Goal: Task Accomplishment & Management: Use online tool/utility

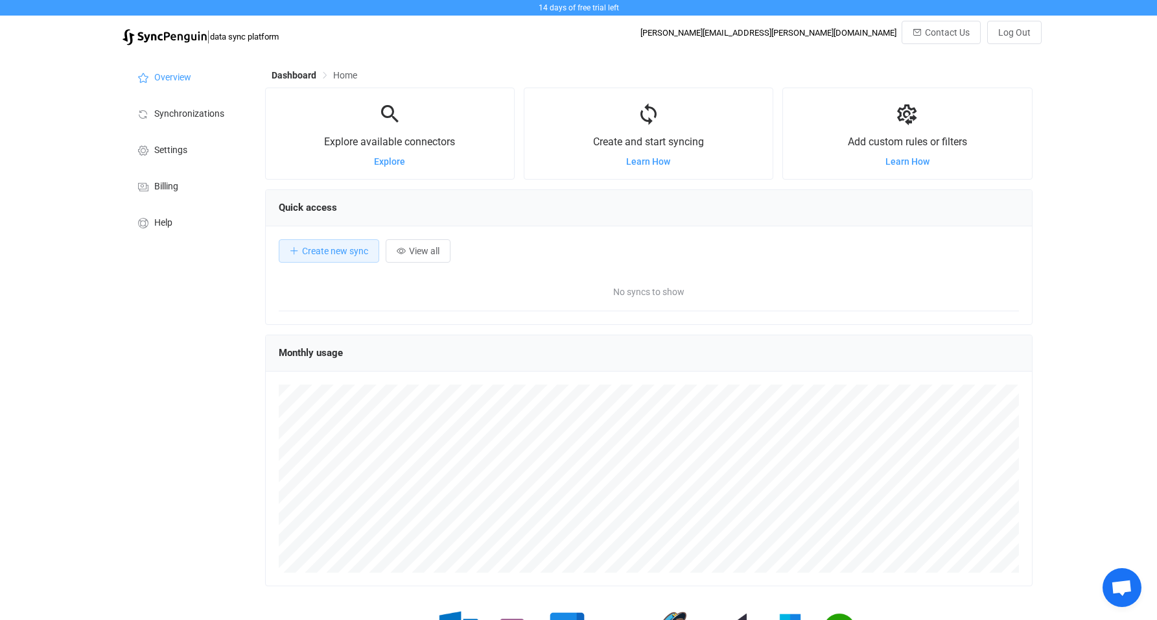
scroll to position [252, 768]
click at [189, 118] on span "Synchronizations" at bounding box center [189, 114] width 70 height 10
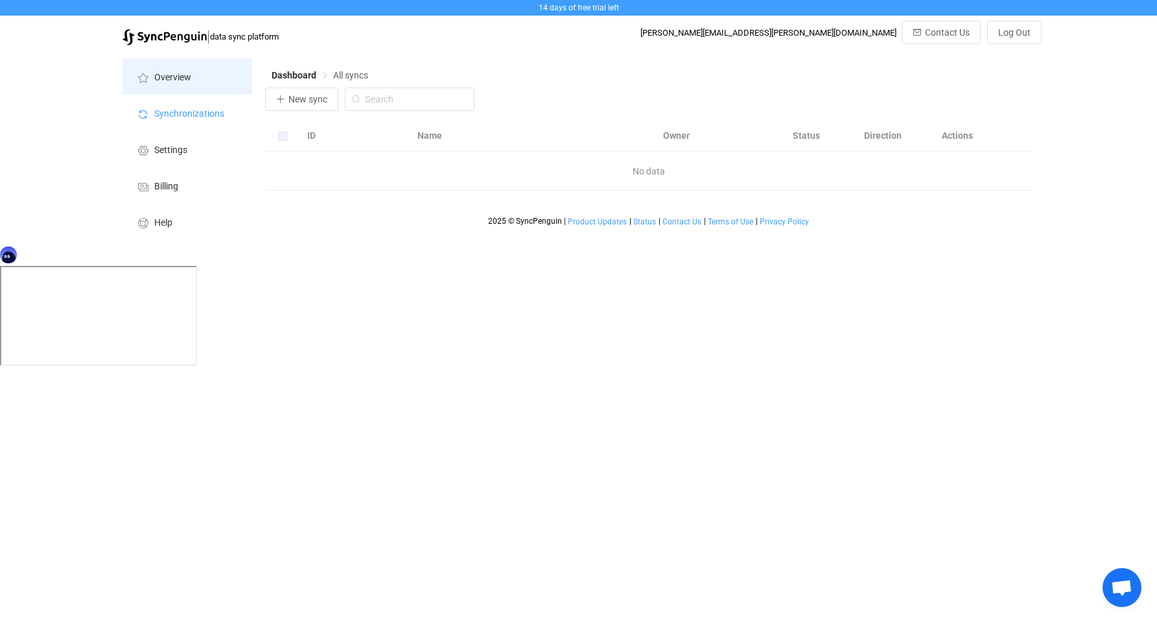
click at [187, 82] on span "Overview" at bounding box center [172, 78] width 37 height 10
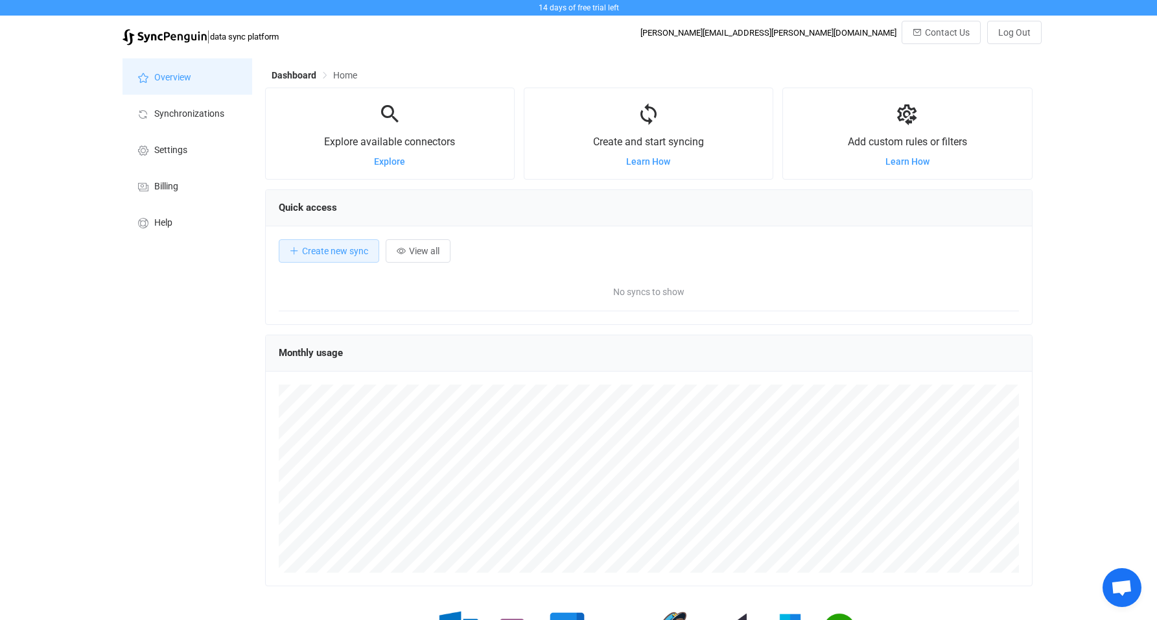
scroll to position [252, 768]
click at [333, 246] on span "Create new sync" at bounding box center [335, 251] width 66 height 10
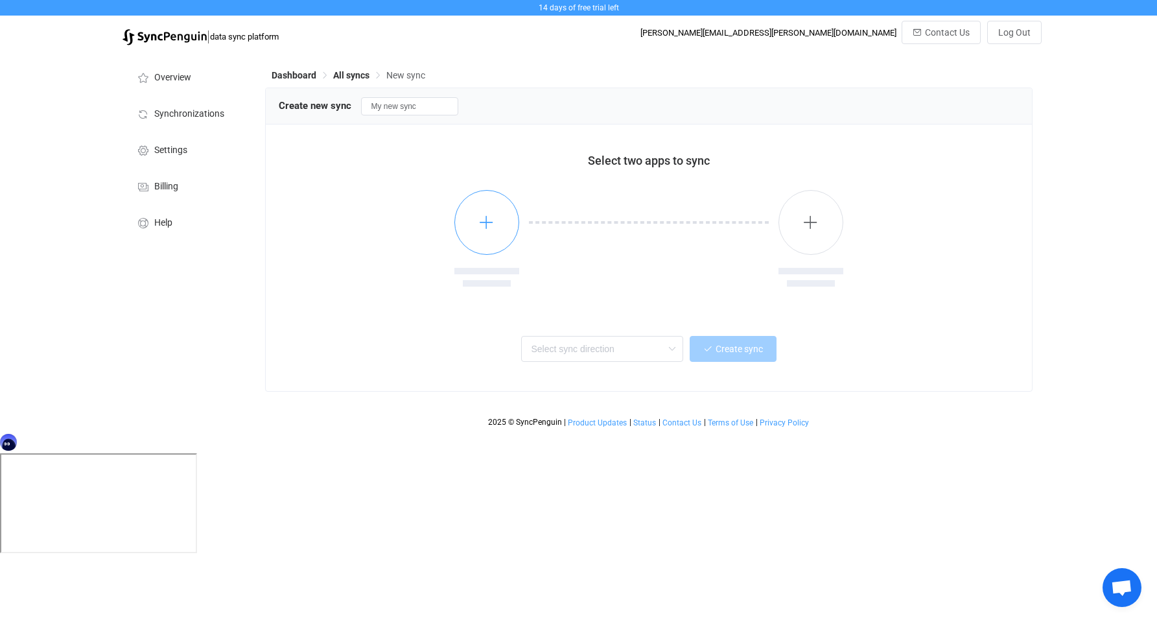
click at [504, 205] on button "button" at bounding box center [487, 222] width 65 height 65
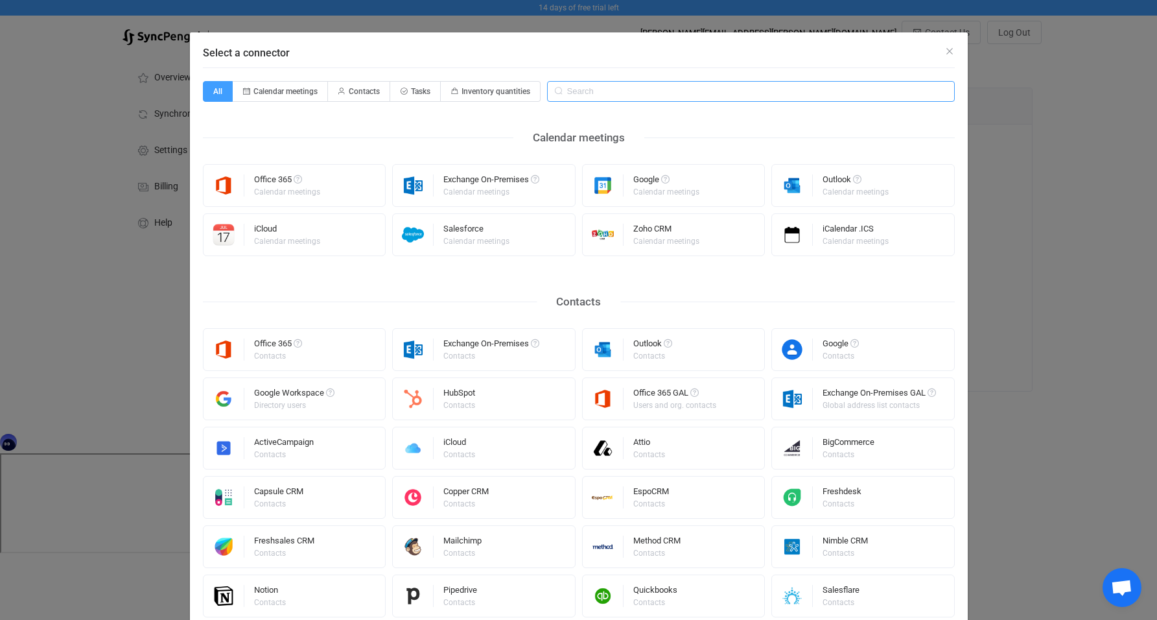
click at [598, 89] on input "Select a connector" at bounding box center [751, 91] width 408 height 21
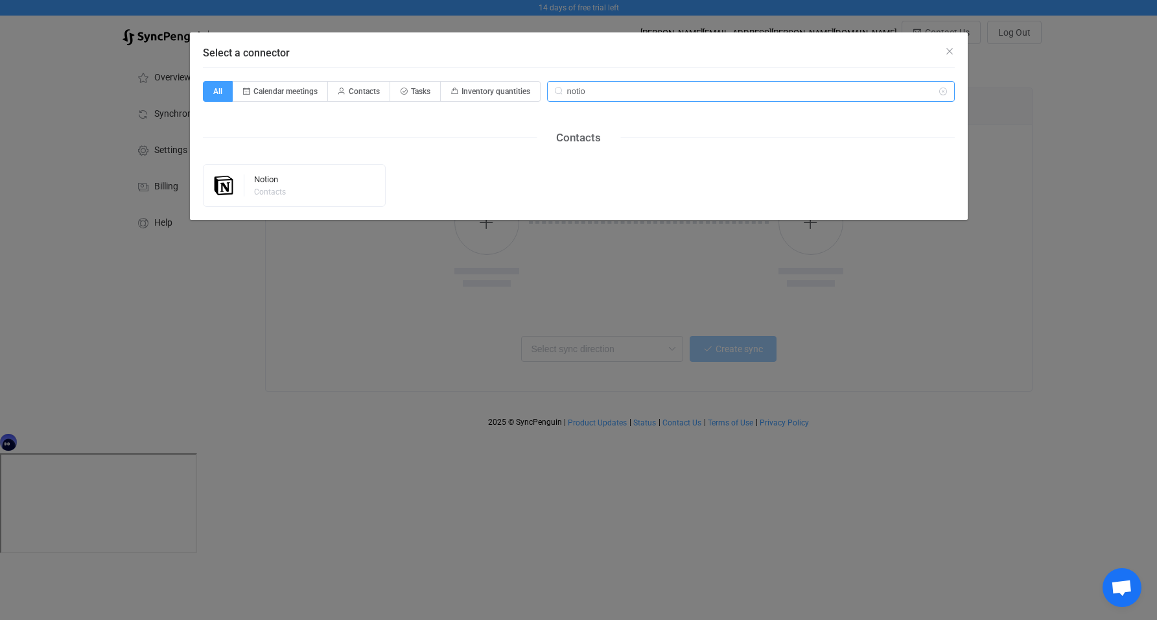
type input "notion"
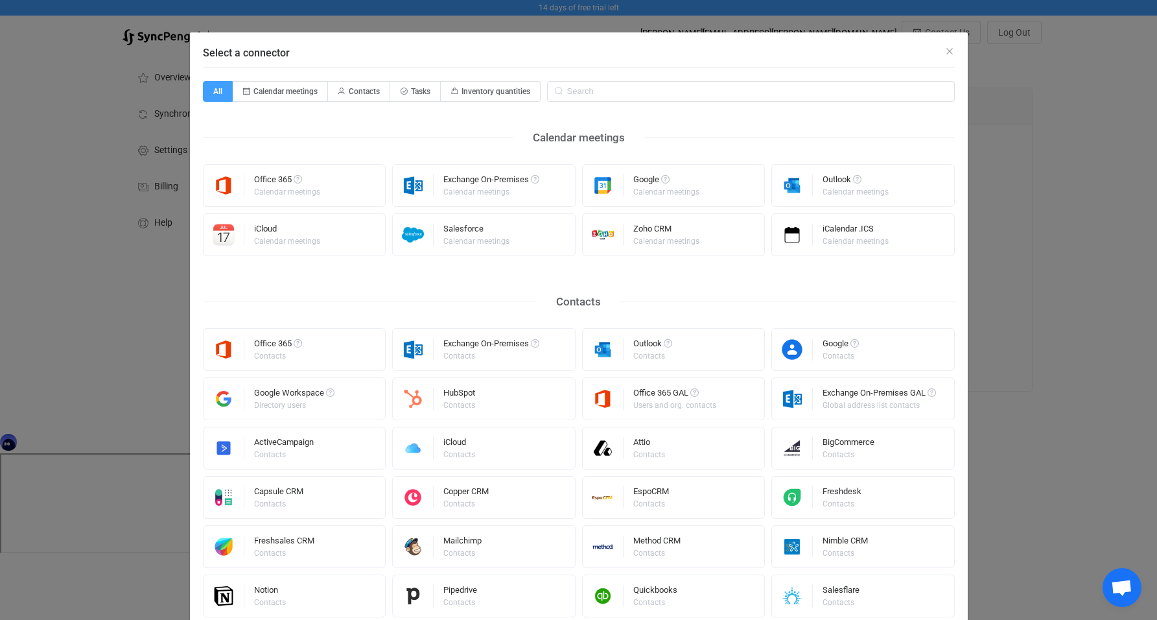
click at [58, 319] on div "Select a connector All Calendar meetings Contacts Tasks Inventory quantities Ca…" at bounding box center [578, 310] width 1157 height 620
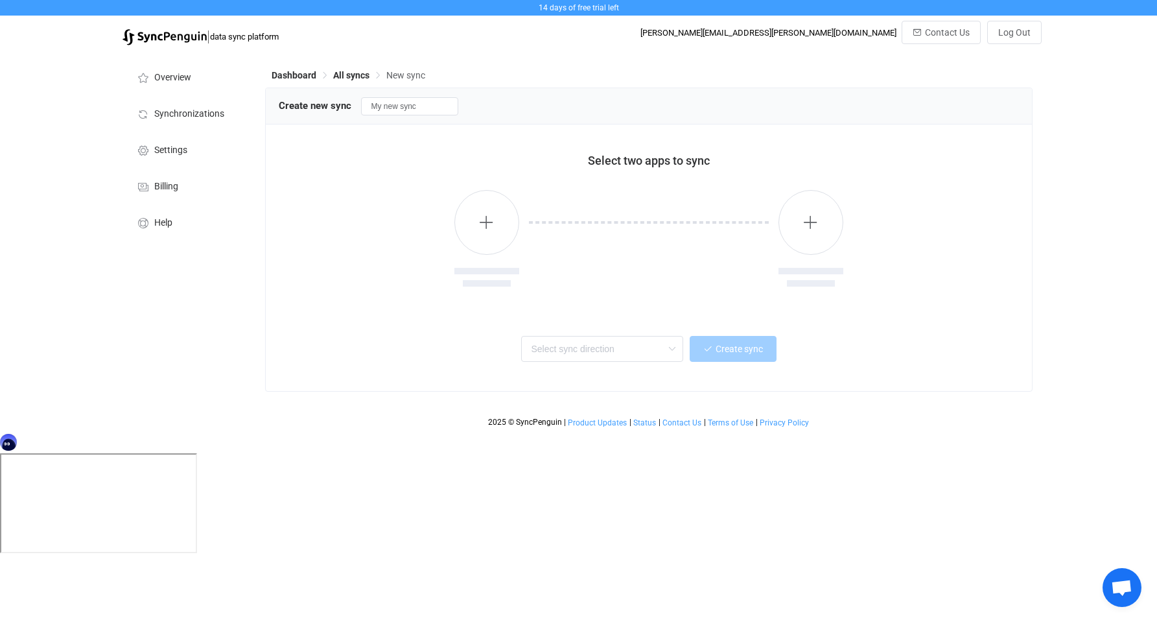
click at [188, 37] on img at bounding box center [165, 37] width 84 height 16
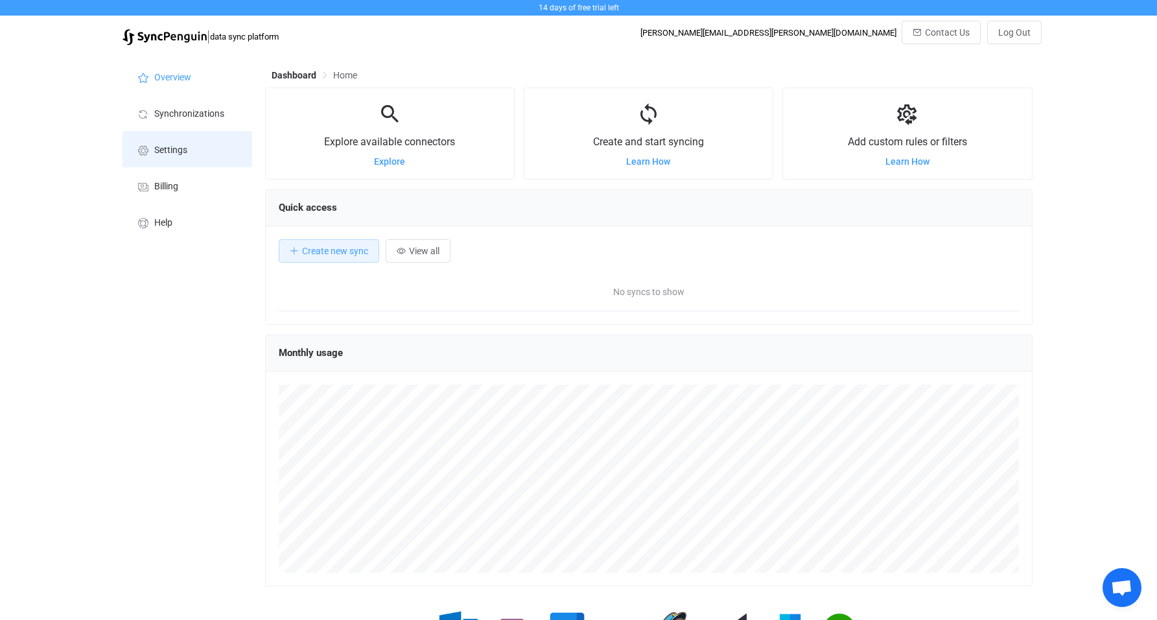
scroll to position [648114, 647598]
click at [167, 156] on li "Settings" at bounding box center [188, 149] width 130 height 36
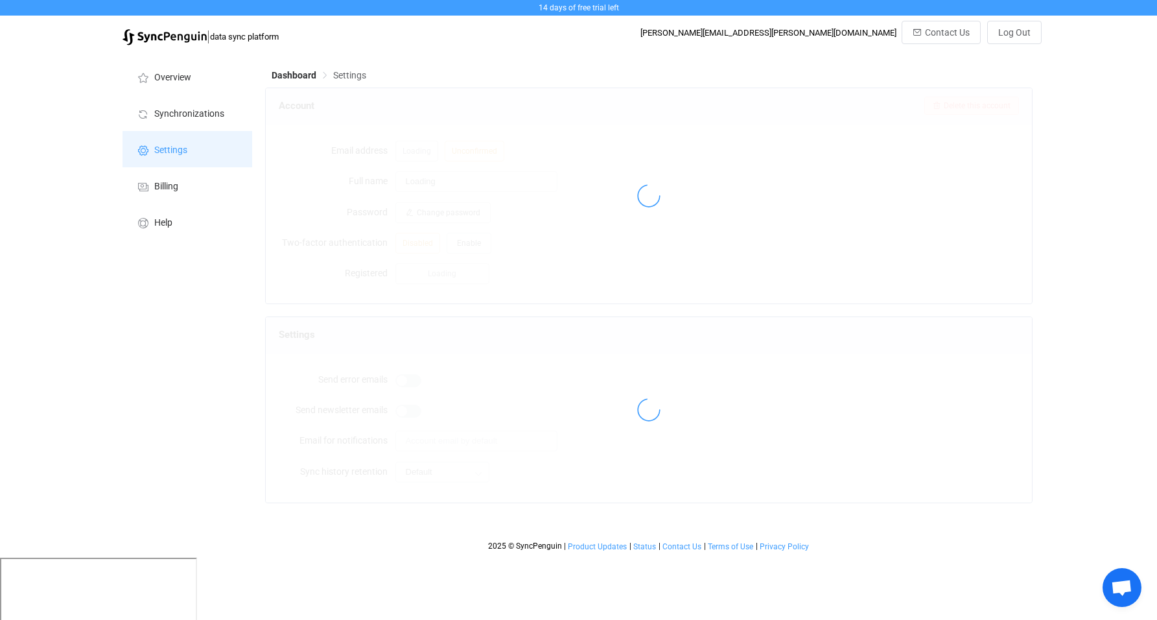
type input "David Cockrum"
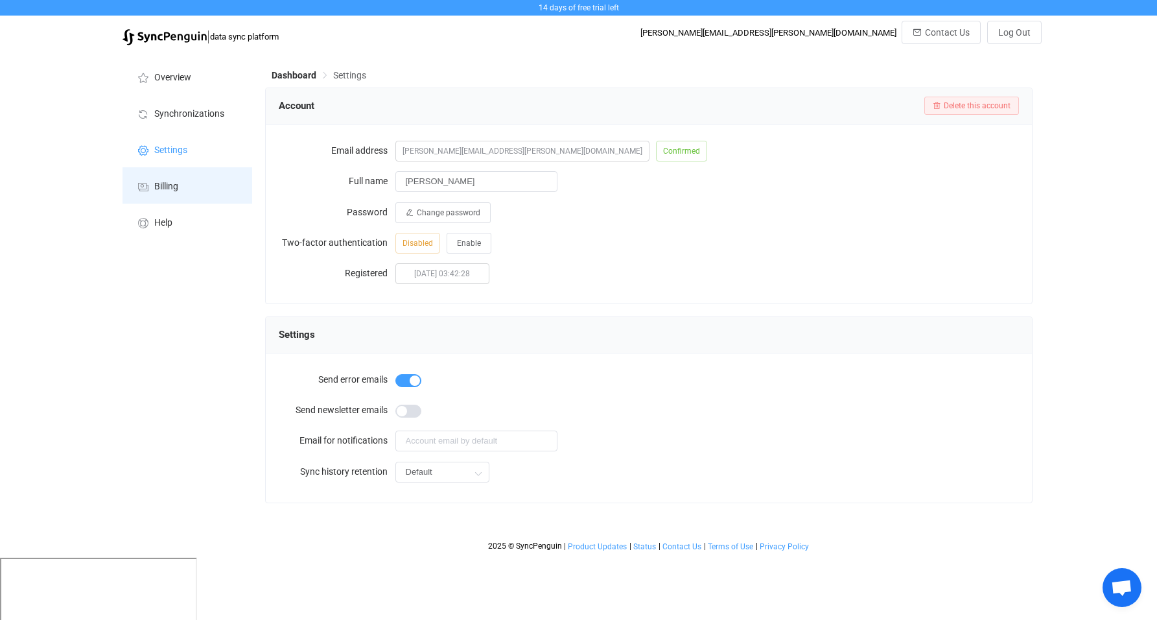
click at [147, 174] on li "Billing" at bounding box center [188, 185] width 130 height 36
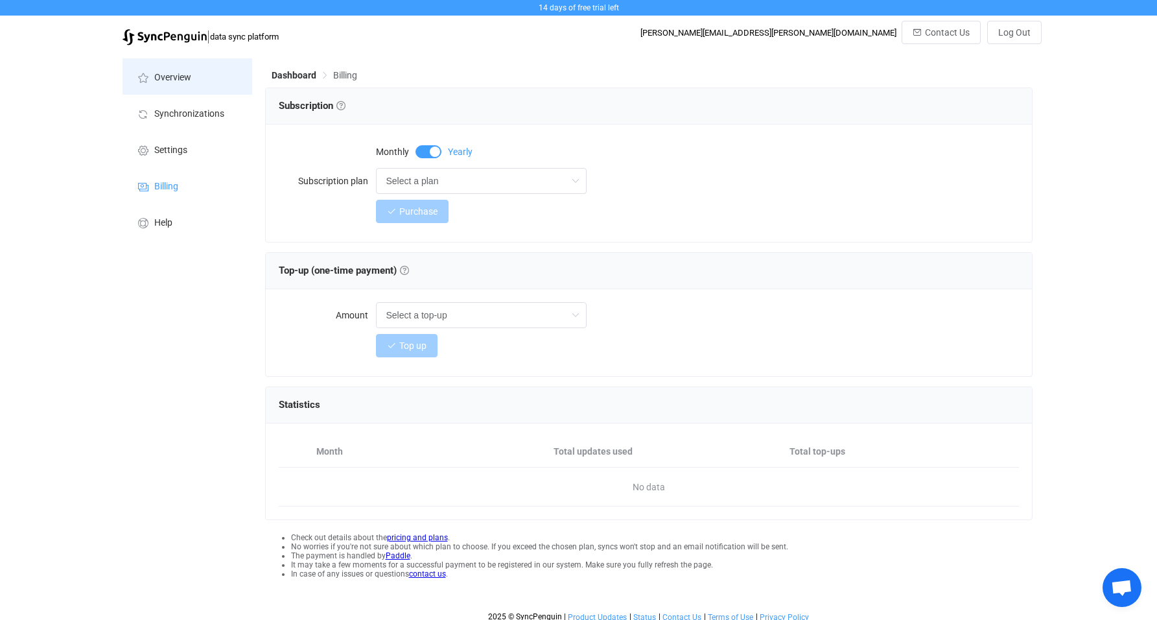
click at [185, 77] on span "Overview" at bounding box center [172, 78] width 37 height 10
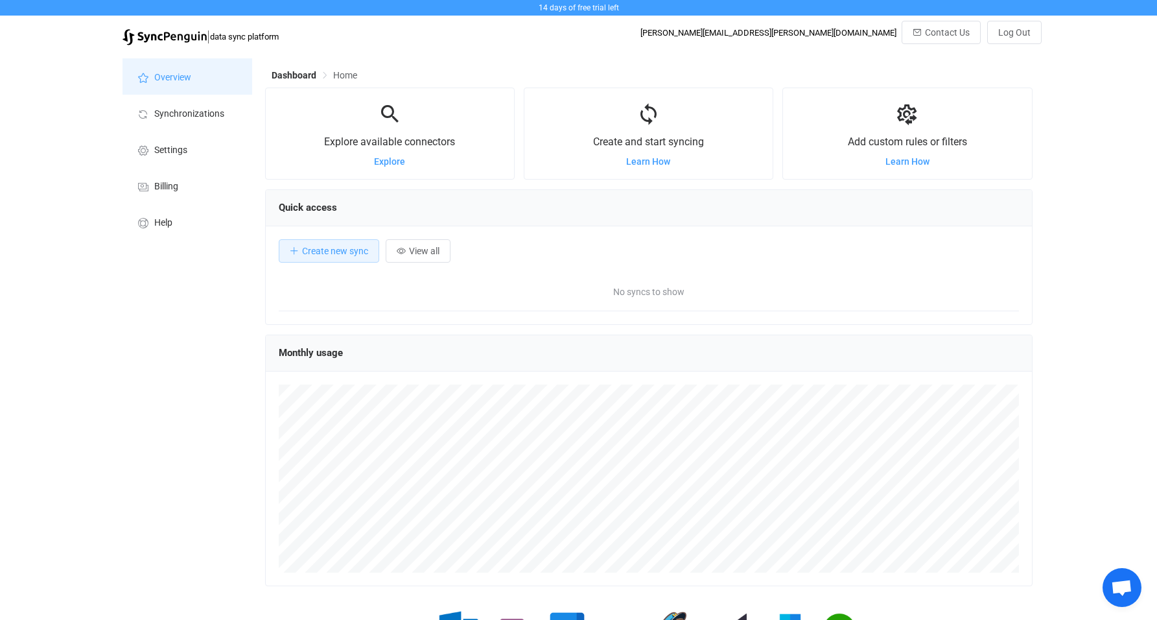
scroll to position [252, 768]
click at [159, 112] on span "Synchronizations" at bounding box center [189, 114] width 70 height 10
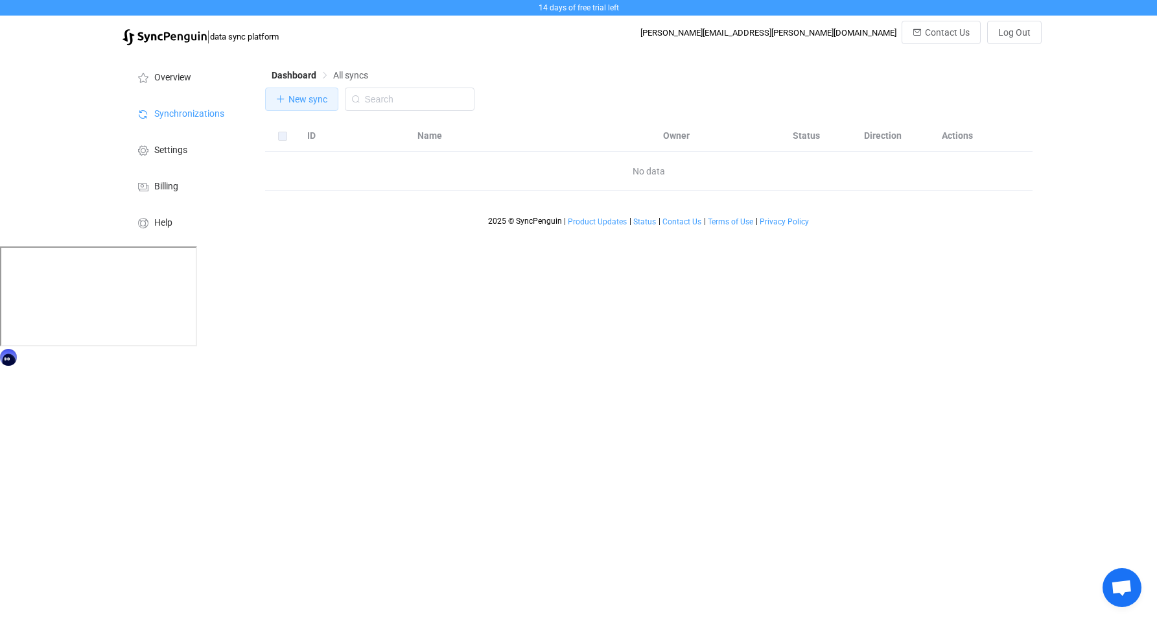
click at [315, 104] on span "New sync" at bounding box center [308, 99] width 39 height 10
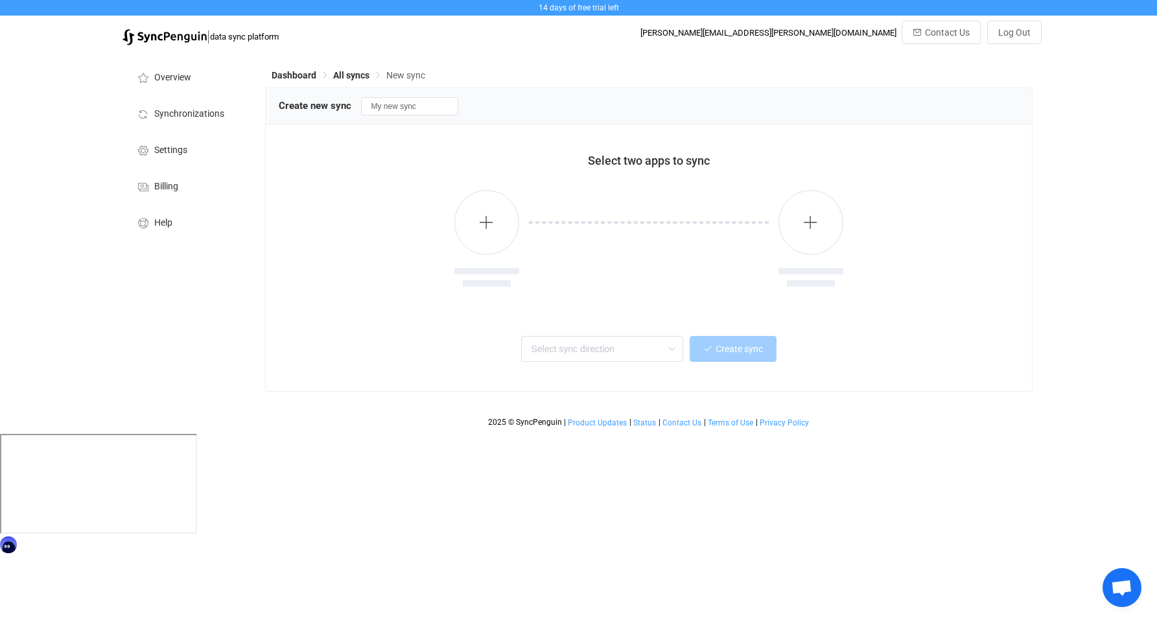
click at [577, 336] on div "Two-way One or multiple two-way syncs One-way One or multiple one-way syncs One…" at bounding box center [649, 347] width 708 height 29
click at [565, 349] on input "text" at bounding box center [602, 349] width 162 height 26
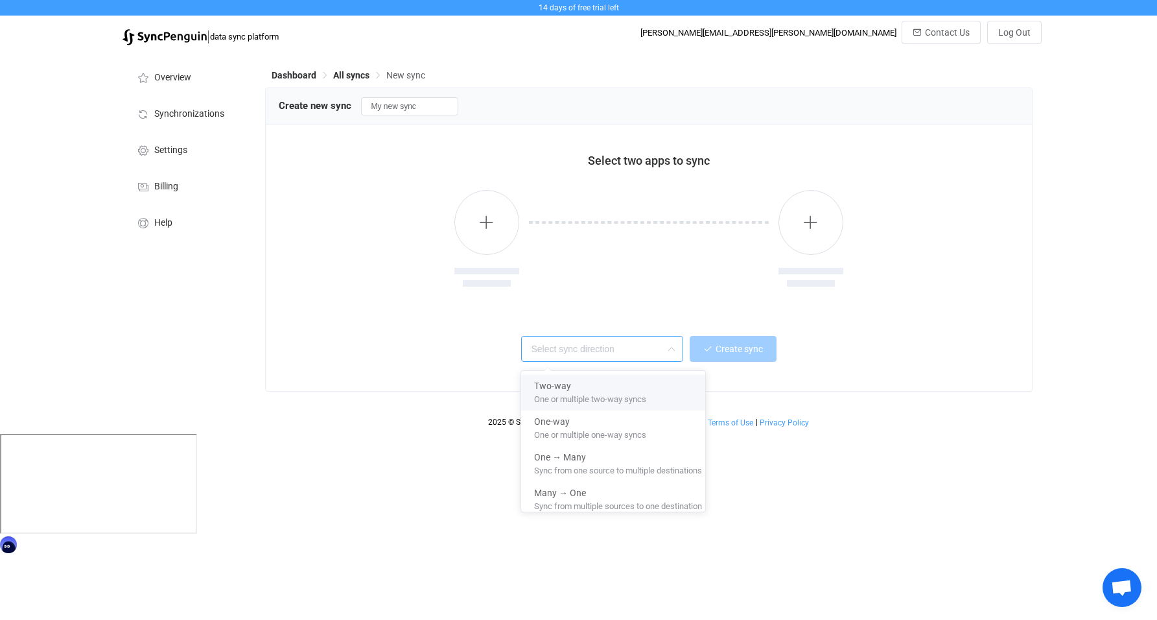
click at [622, 398] on span "One or multiple two-way syncs" at bounding box center [590, 397] width 112 height 14
type input "Two-way"
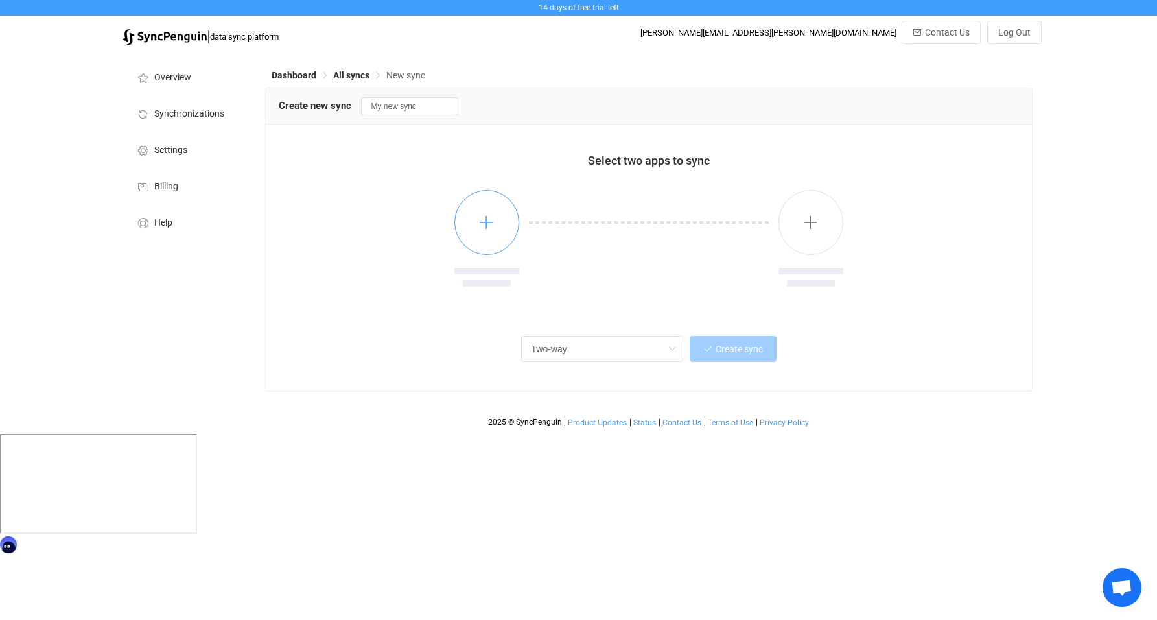
click at [485, 248] on button "button" at bounding box center [487, 222] width 65 height 65
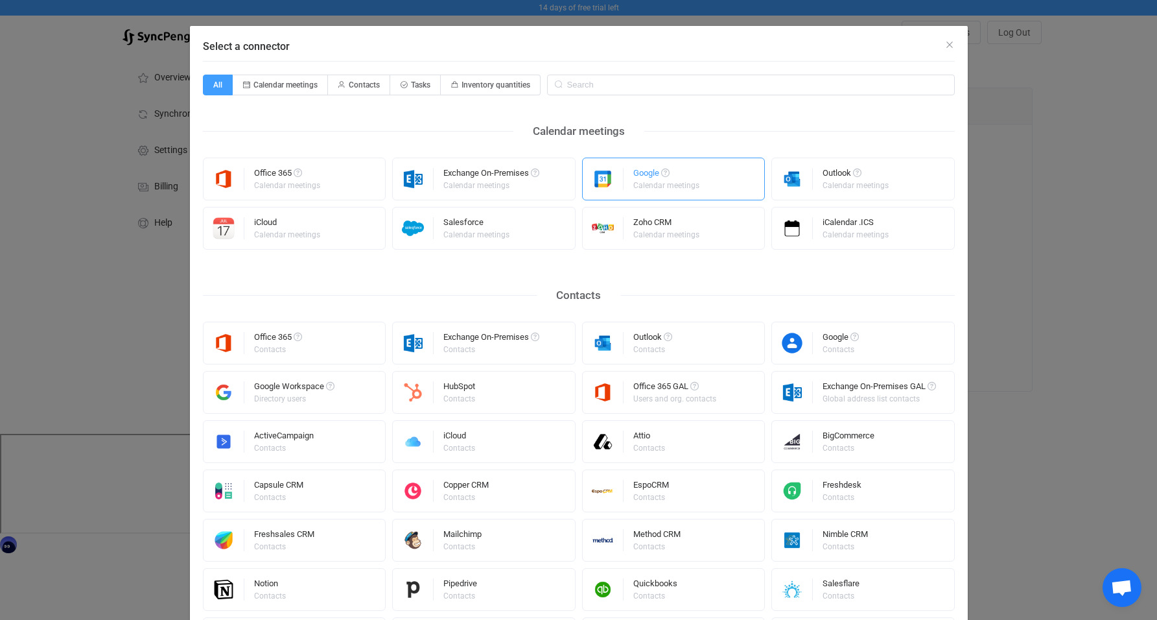
scroll to position [7, 0]
click at [851, 348] on div "Contacts" at bounding box center [840, 349] width 34 height 8
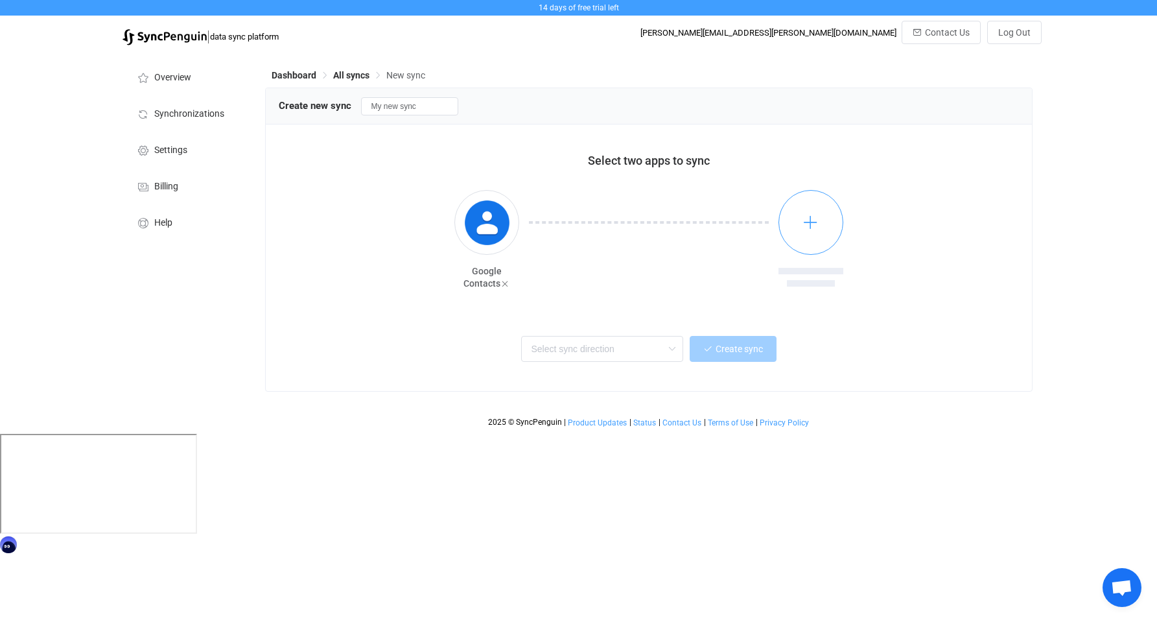
click at [814, 215] on icon "button" at bounding box center [811, 222] width 16 height 16
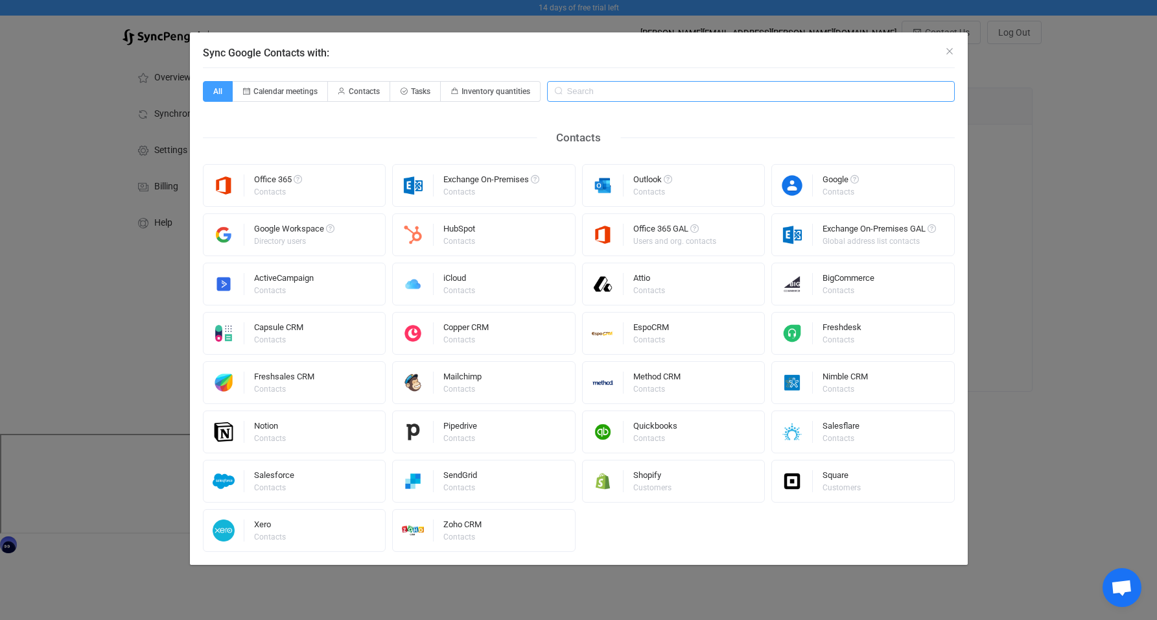
click at [628, 90] on input "Sync Google Contacts with:" at bounding box center [751, 91] width 408 height 21
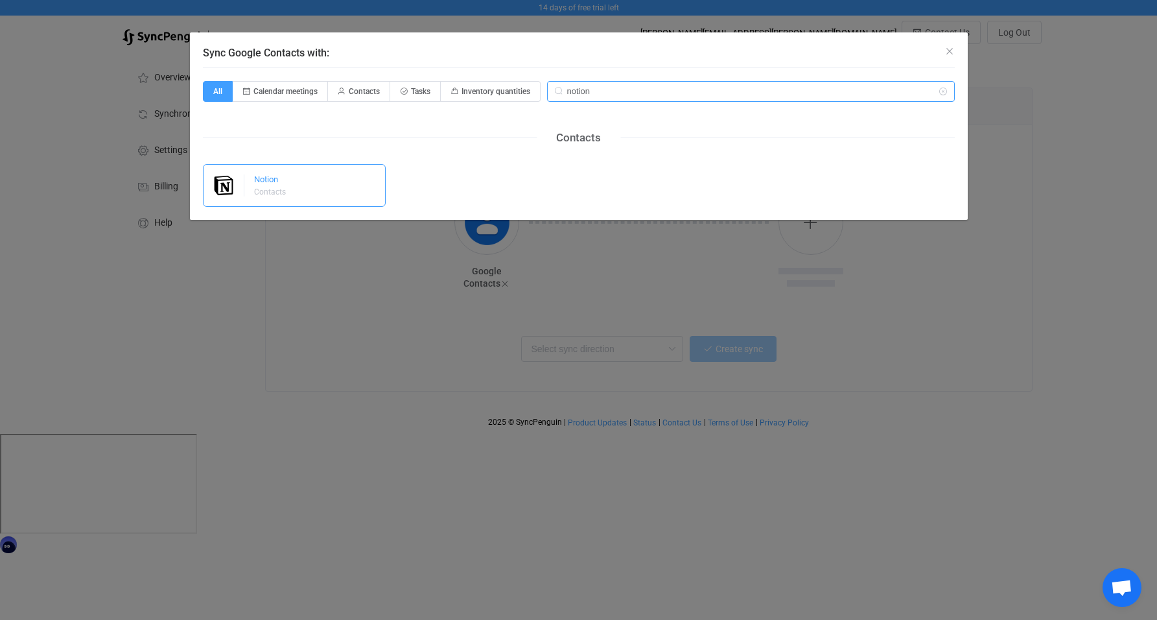
type input "notion"
click at [307, 193] on div "Notion Contacts" at bounding box center [294, 185] width 183 height 43
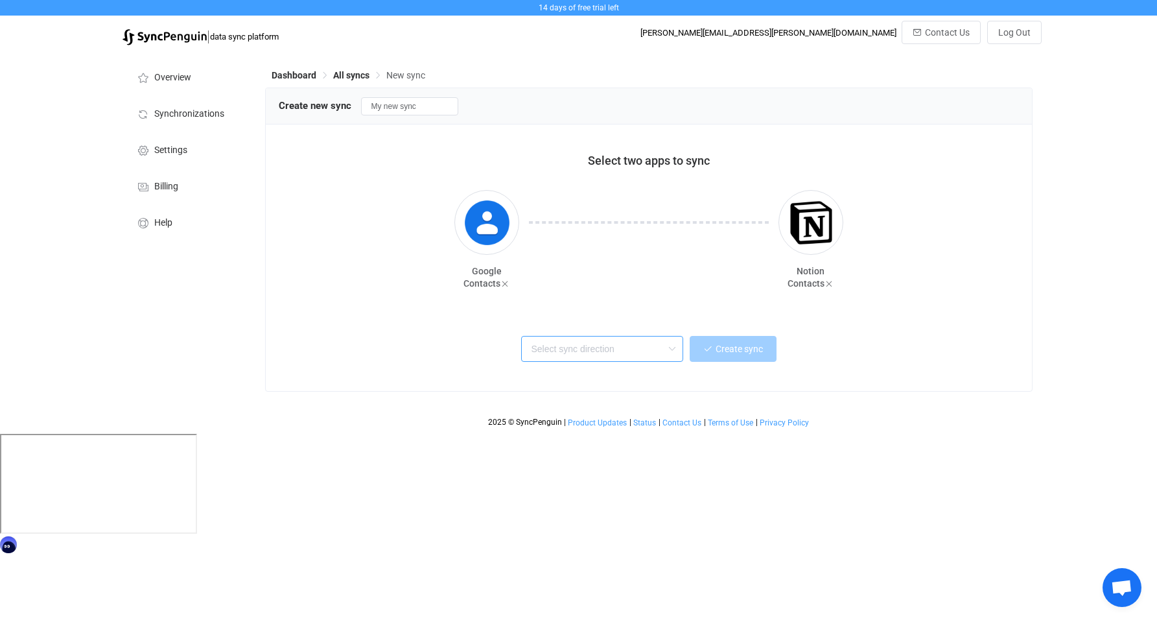
click at [633, 352] on input "text" at bounding box center [602, 349] width 162 height 26
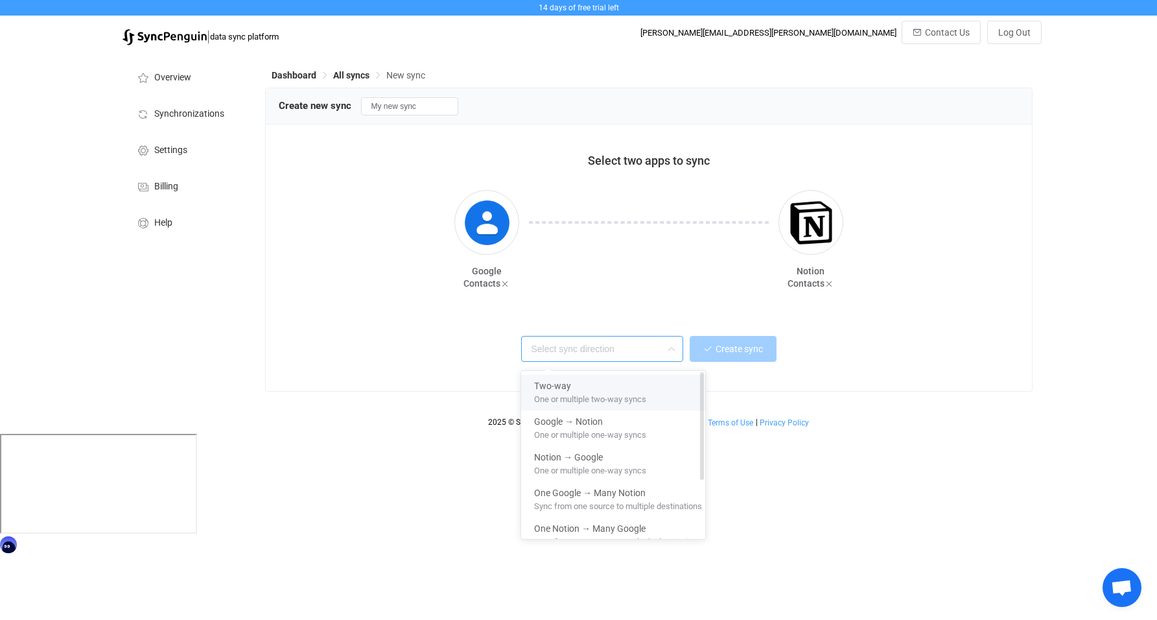
click at [598, 396] on span "One or multiple two-way syncs" at bounding box center [590, 397] width 112 height 14
type input "Two-way"
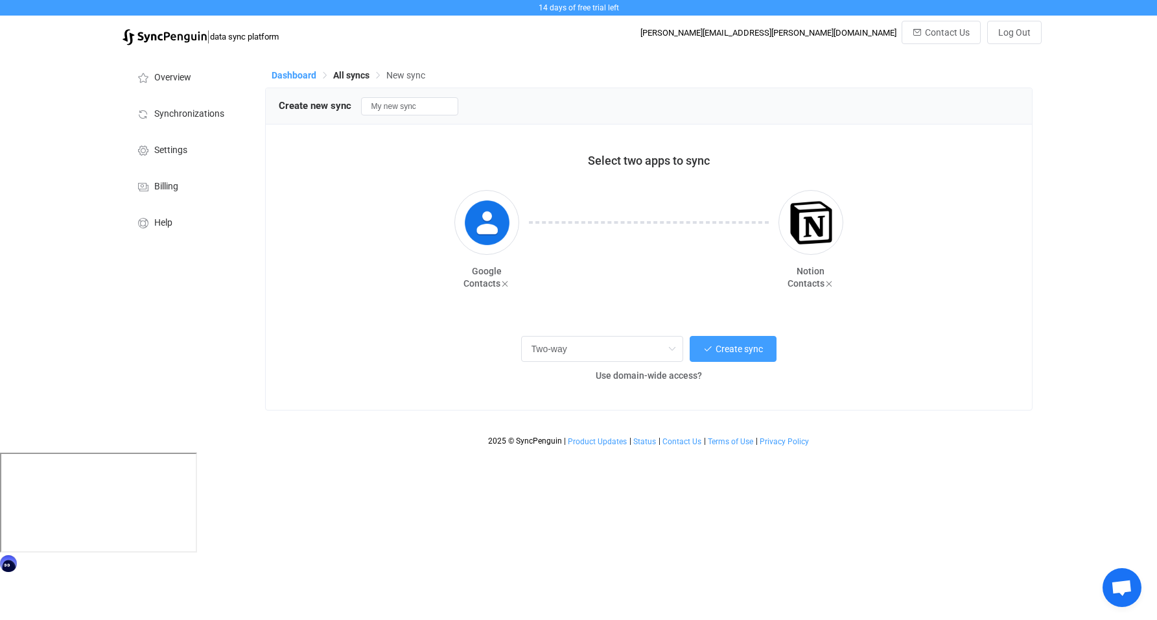
click at [297, 79] on span "Dashboard" at bounding box center [294, 75] width 45 height 10
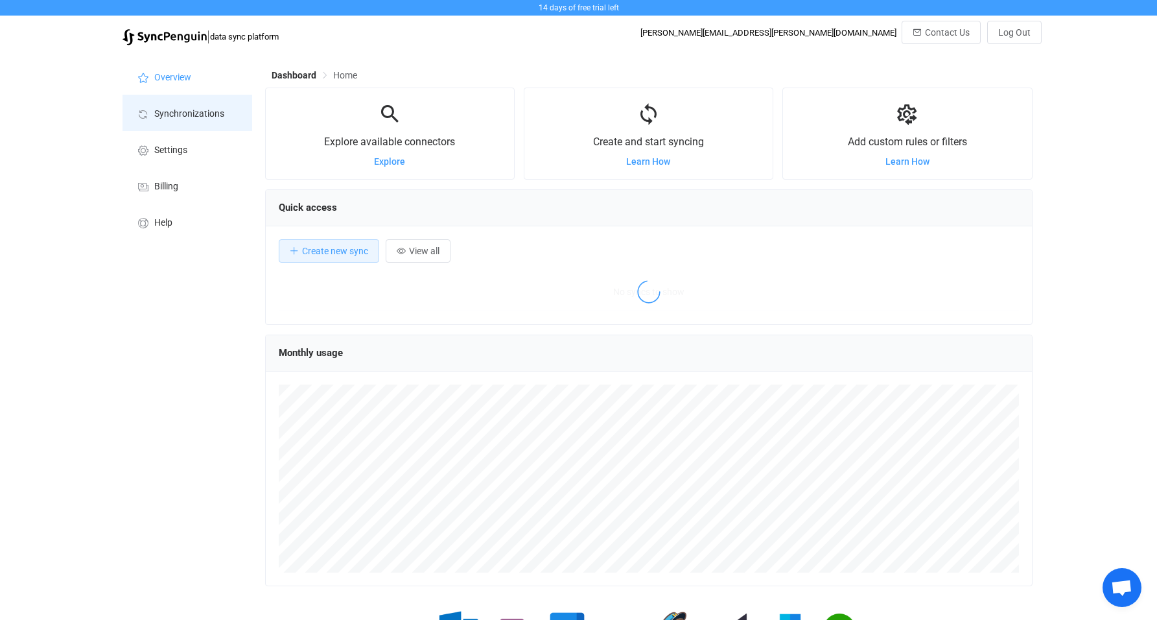
scroll to position [252, 768]
click at [397, 140] on span "Explore available connectors" at bounding box center [389, 142] width 131 height 12
click at [392, 163] on span "Explore" at bounding box center [389, 161] width 31 height 10
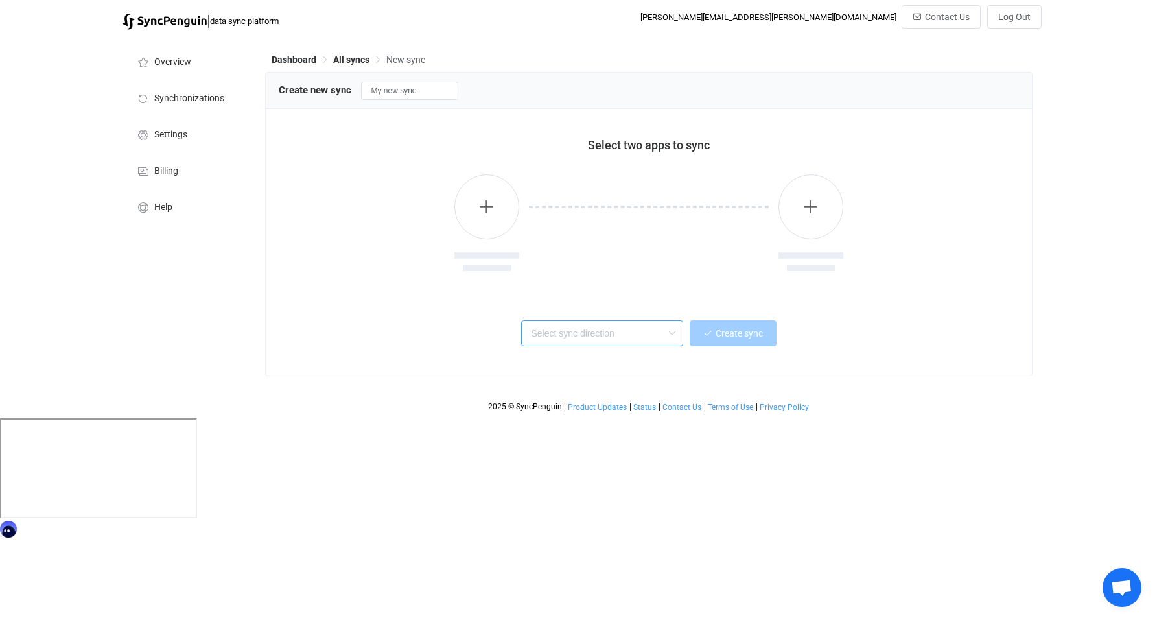
click at [613, 326] on input "text" at bounding box center [602, 333] width 162 height 26
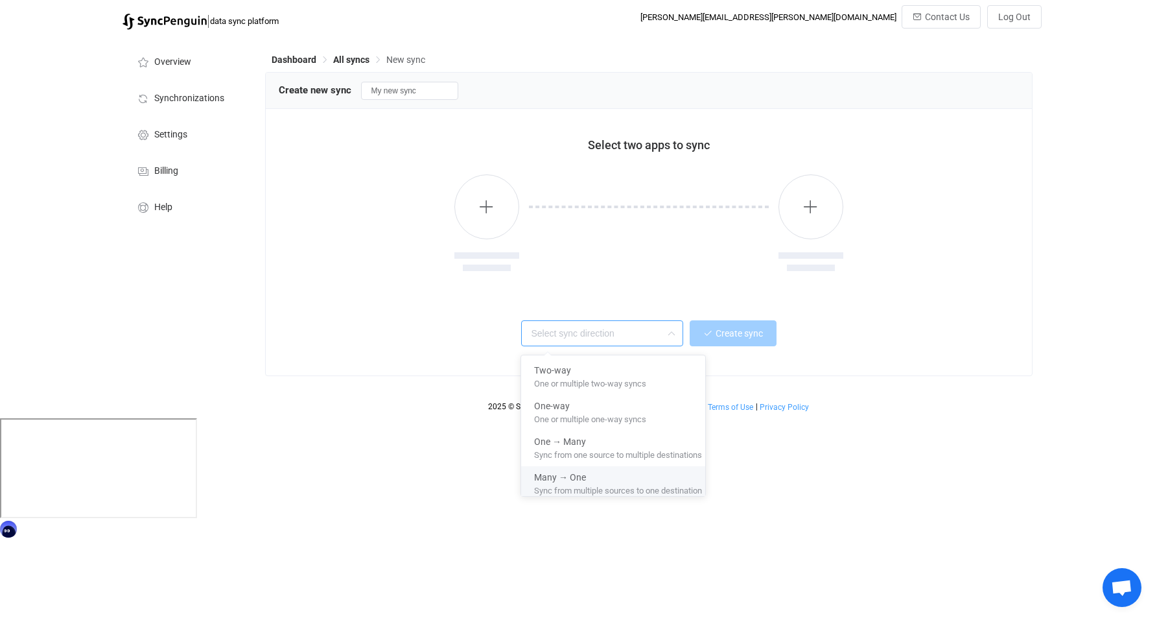
click at [575, 486] on span "Sync from multiple sources to one destination" at bounding box center [618, 488] width 168 height 14
type input "Many → One"
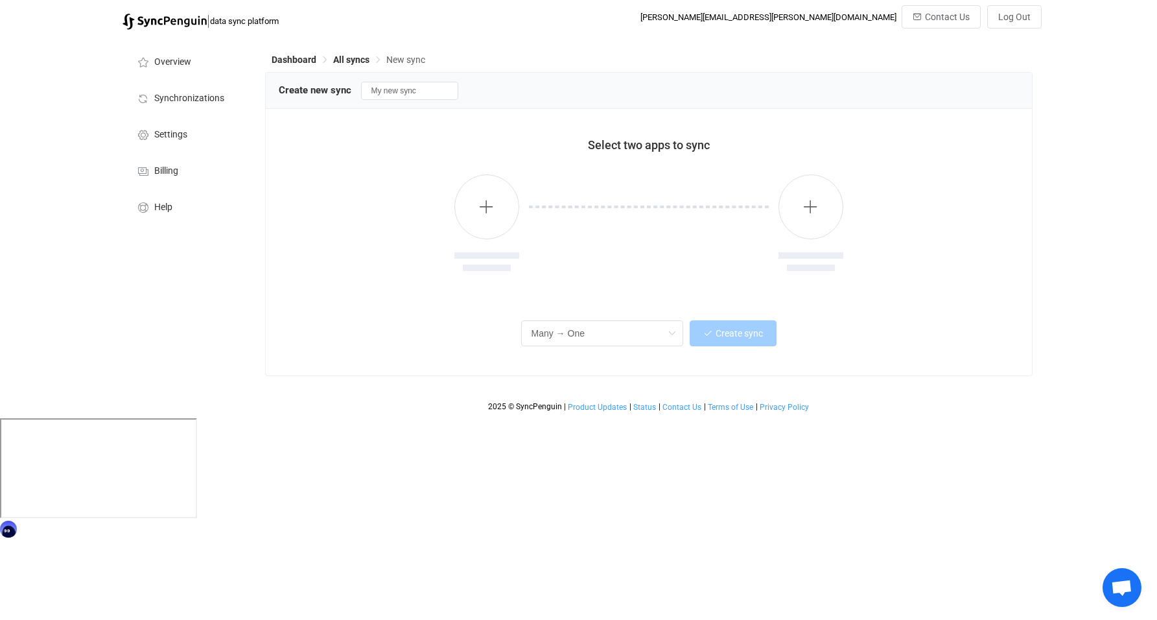
click at [689, 300] on div "Select two apps to sync Many → One Create sync" at bounding box center [649, 242] width 766 height 266
click at [504, 215] on button "button" at bounding box center [487, 206] width 65 height 65
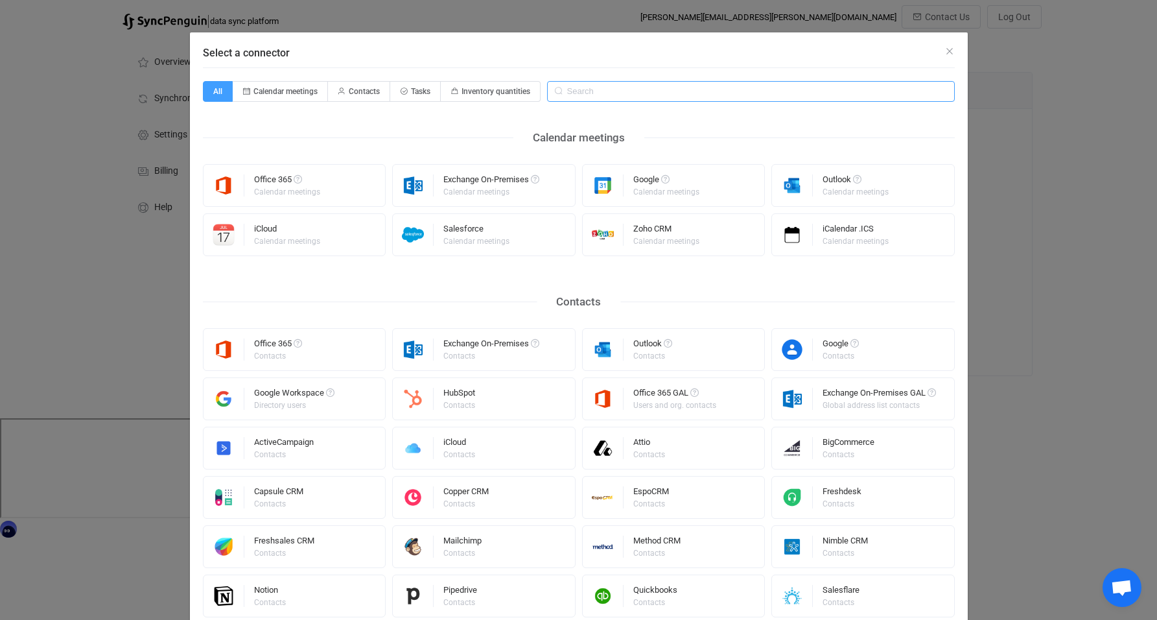
click at [588, 92] on input "Select a connector" at bounding box center [751, 91] width 408 height 21
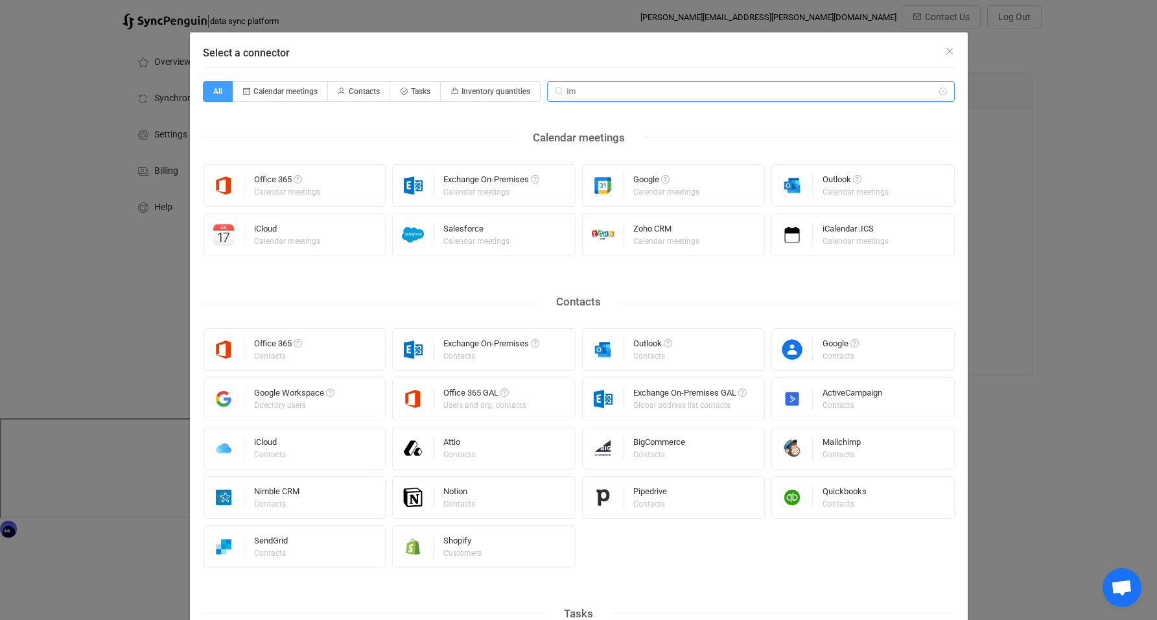
type input "ime"
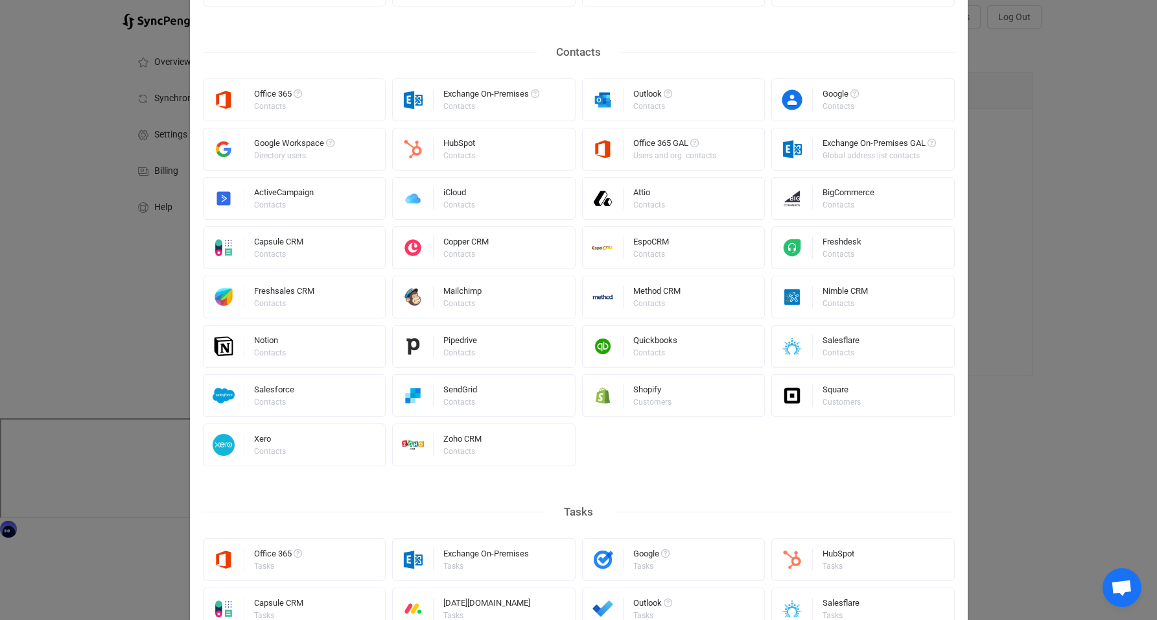
scroll to position [519, 0]
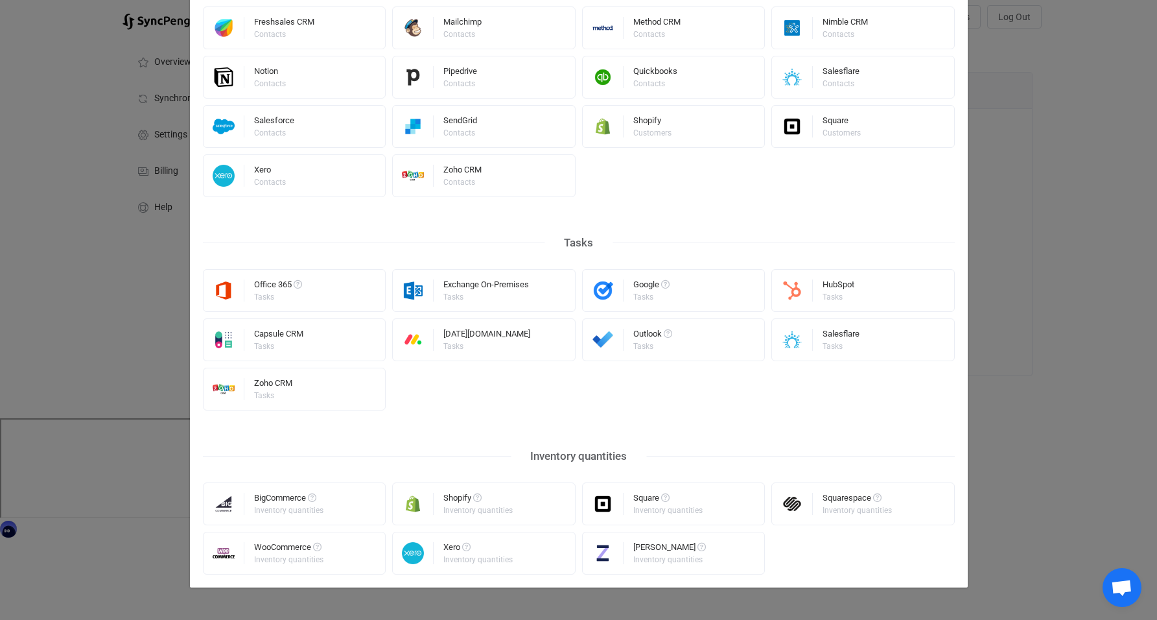
click at [503, 405] on div "Office 365 Tasks Exchange On-Premises Tasks Google Tasks HubSpot Tasks Capsule …" at bounding box center [579, 339] width 752 height 141
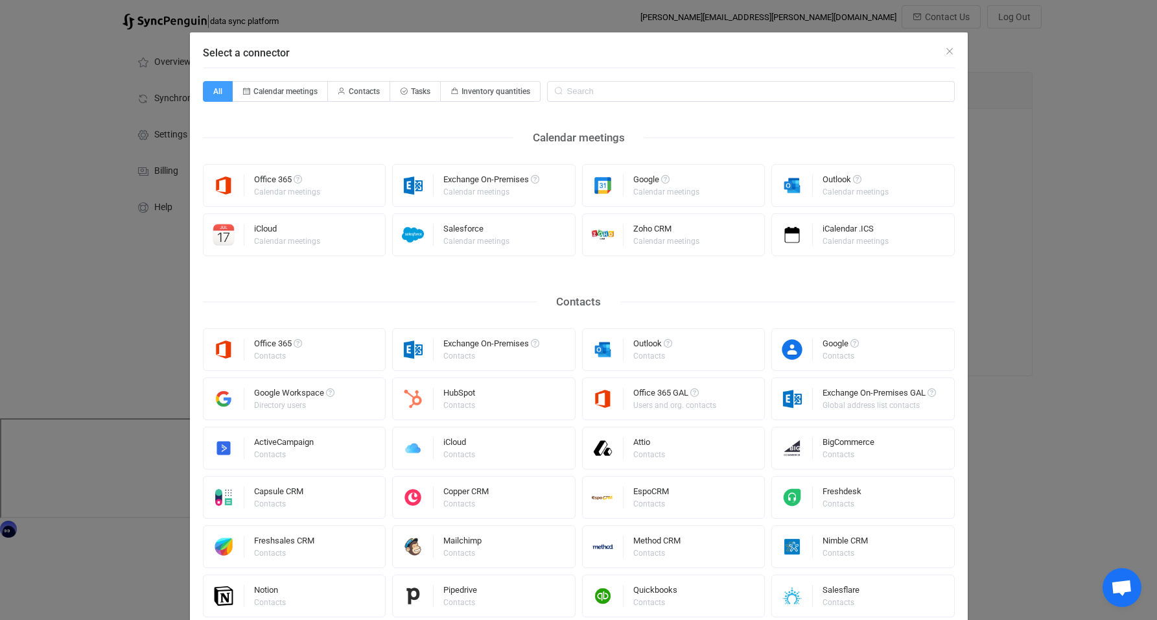
scroll to position [1, 0]
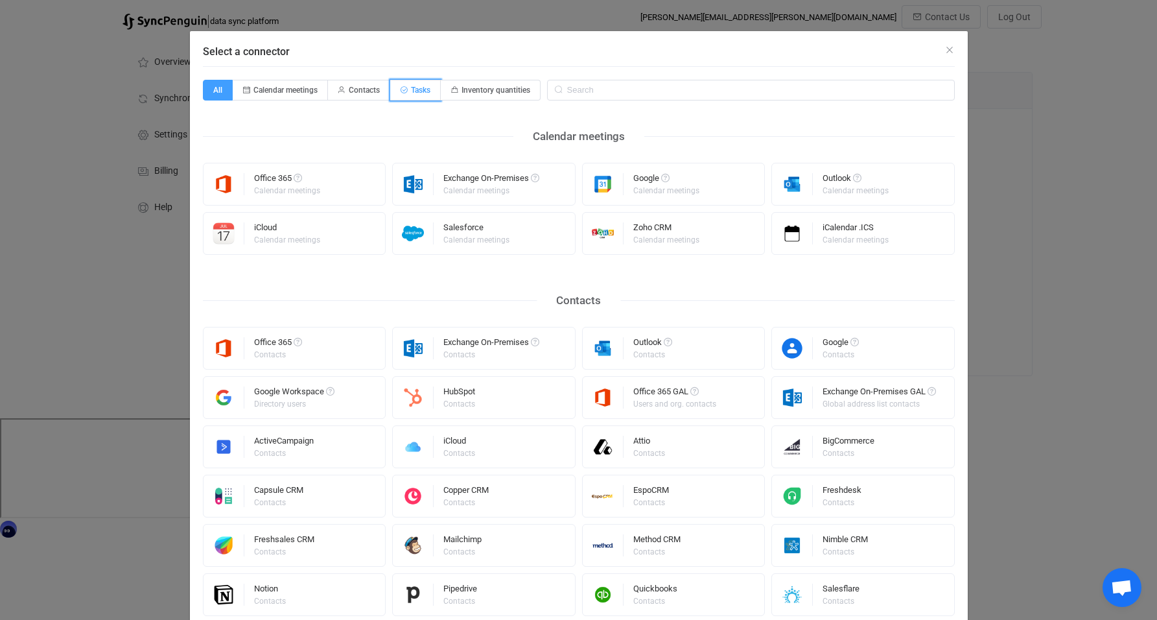
click at [411, 86] on span "Tasks" at bounding box center [420, 90] width 19 height 9
click at [402, 85] on input "Tasks" at bounding box center [398, 86] width 8 height 8
radio input "true"
radio input "false"
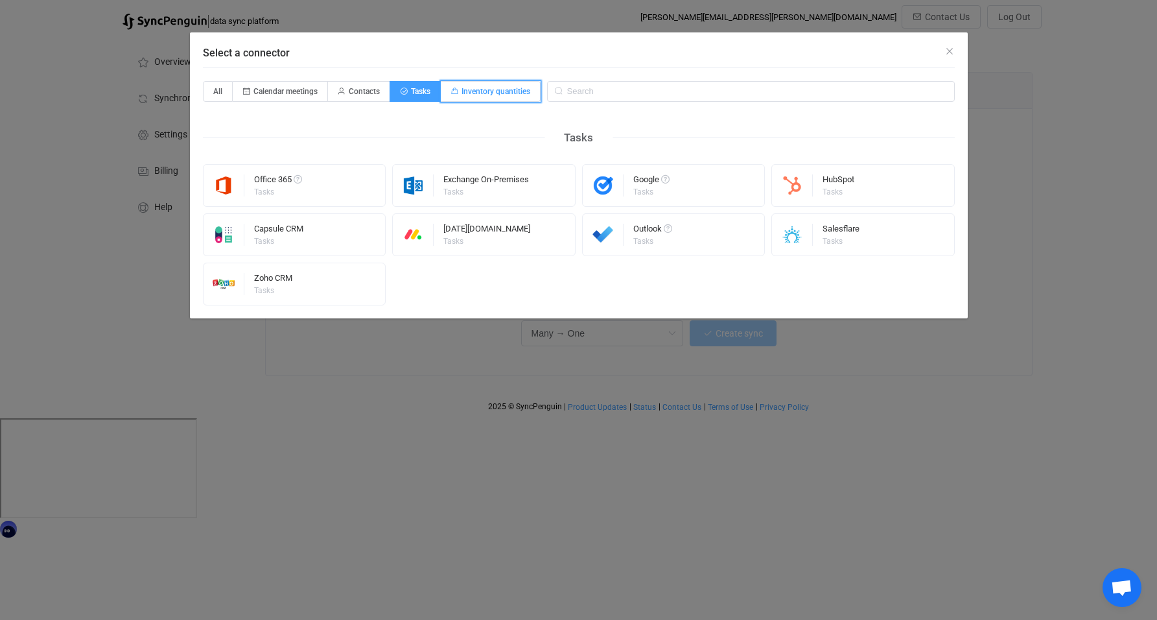
click at [489, 93] on span "Inventory quantities" at bounding box center [496, 91] width 69 height 9
click at [453, 91] on input "Inventory quantities" at bounding box center [448, 87] width 8 height 8
radio input "true"
radio input "false"
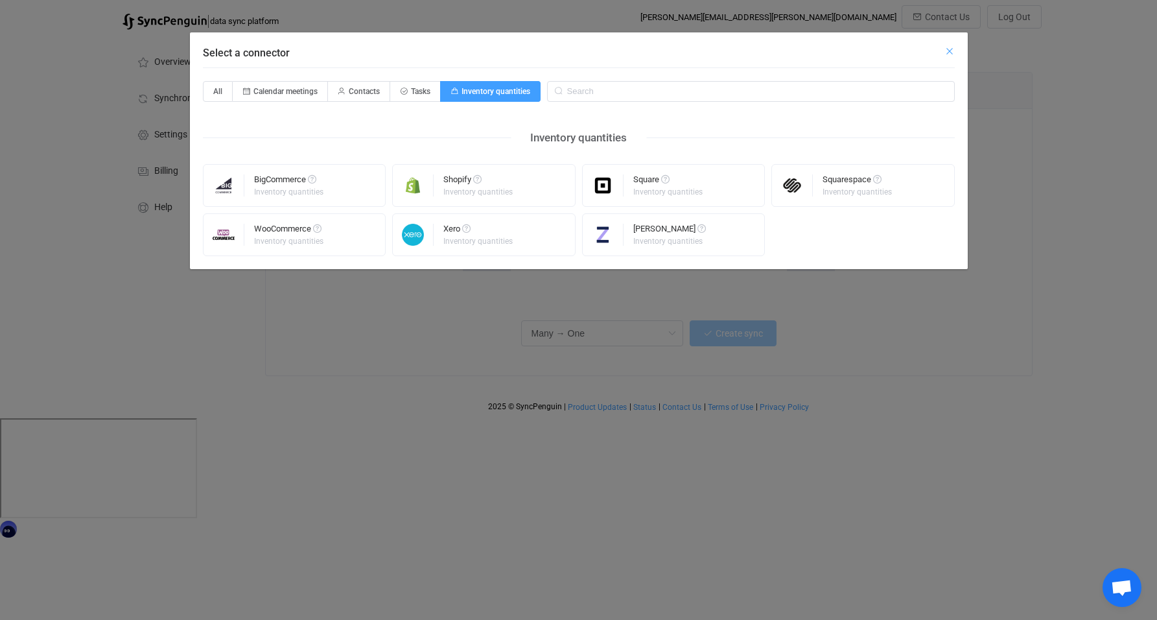
click at [953, 51] on icon "Close" at bounding box center [950, 51] width 10 height 10
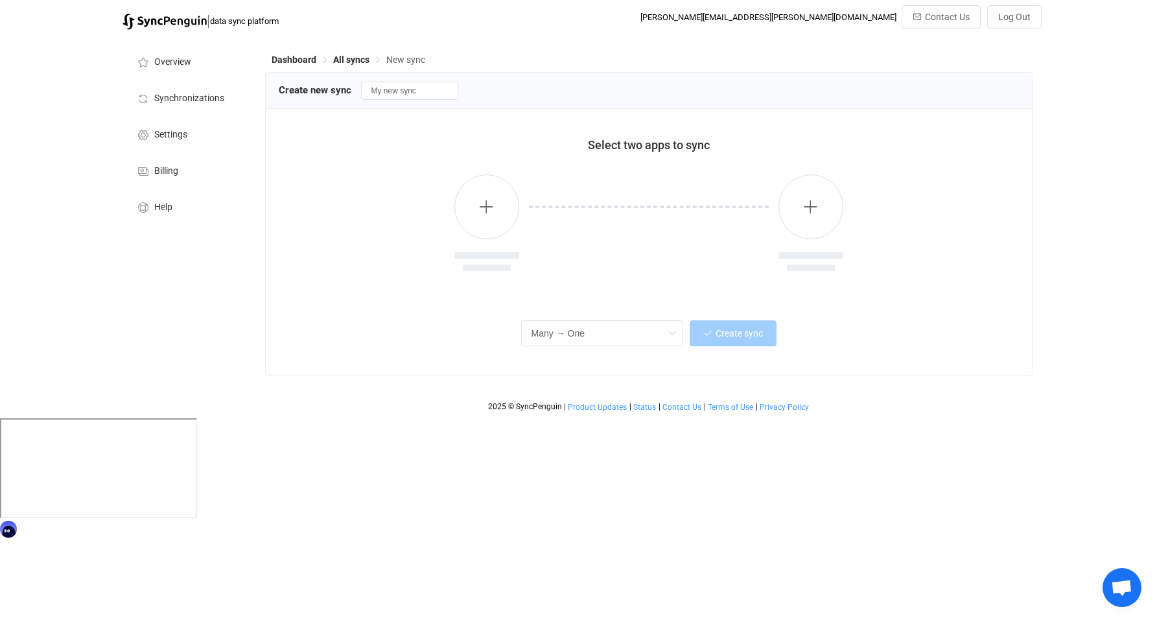
click at [158, 25] on img at bounding box center [165, 22] width 84 height 16
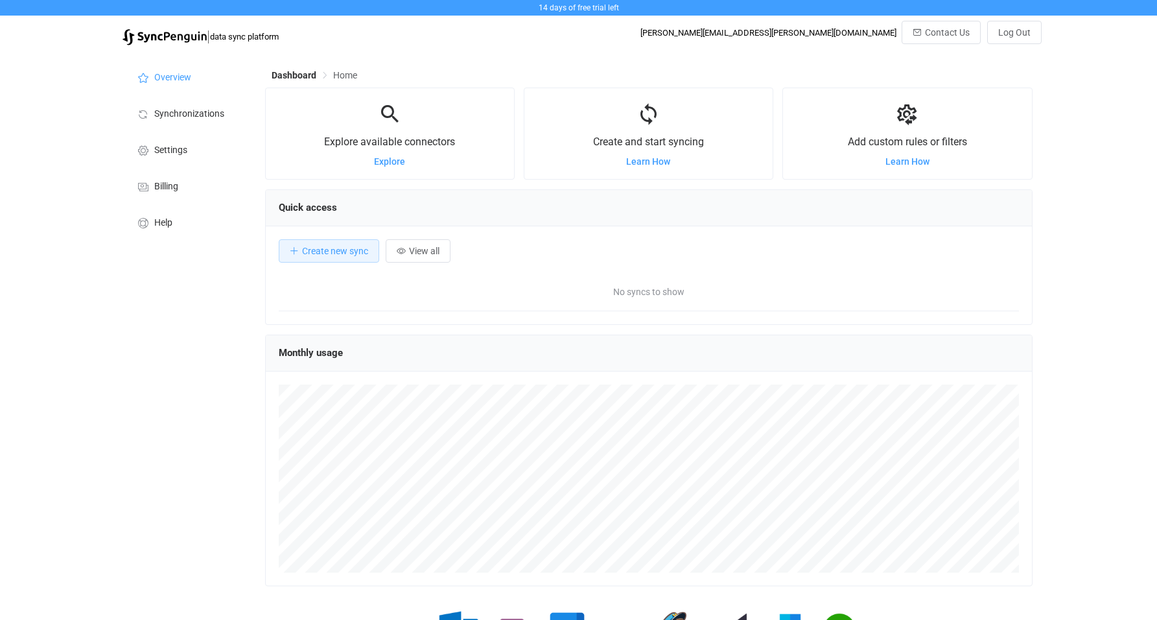
scroll to position [252, 768]
